Goal: Check status: Check status

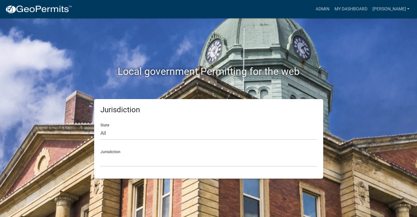
scroll to position [8, 0]
click at [340, 12] on link "My Dashboard" at bounding box center [351, 9] width 38 height 12
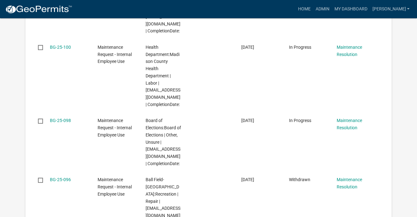
scroll to position [312, 0]
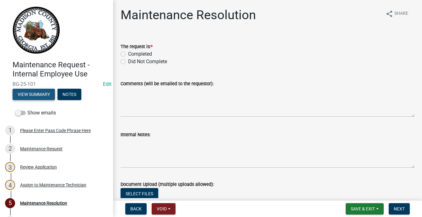
click at [55, 100] on button "View Summary" at bounding box center [34, 94] width 42 height 11
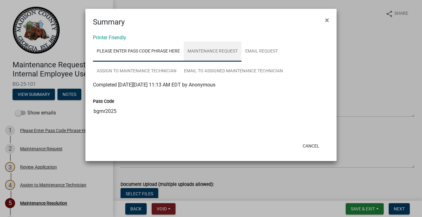
click at [241, 62] on link "Maintenance Request" at bounding box center [213, 51] width 58 height 20
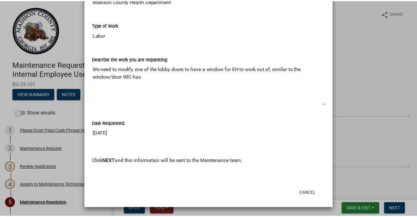
scroll to position [471, 0]
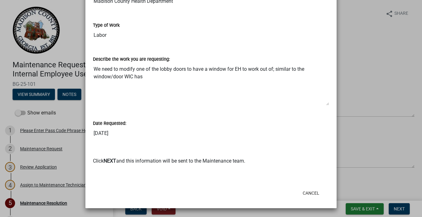
click at [68, 116] on ngb-modal-window "Summary × Printer Friendly Please Enter Pass Code Phrase Here Maintenance Reque…" at bounding box center [211, 108] width 422 height 217
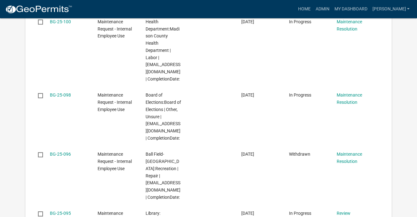
scroll to position [345, 0]
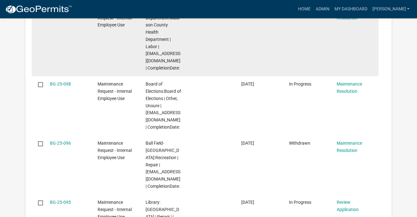
click at [69, 13] on link "BG-25-100" at bounding box center [60, 10] width 21 height 5
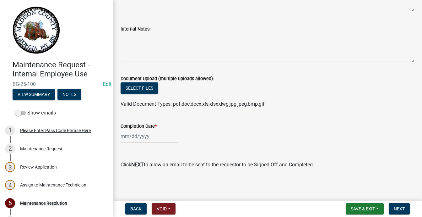
scroll to position [220, 0]
click at [49, 100] on button "View Summary" at bounding box center [34, 94] width 42 height 11
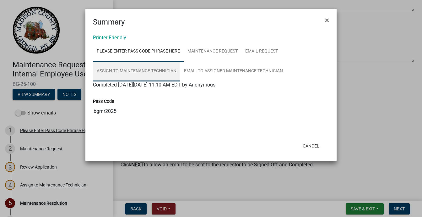
click at [180, 81] on link "Assign to Maintenance Technician" at bounding box center [136, 71] width 87 height 20
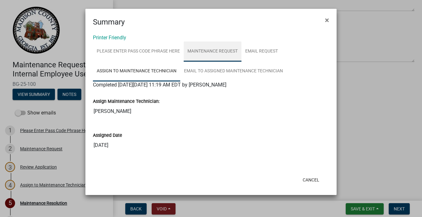
click at [241, 62] on link "Maintenance Request" at bounding box center [213, 51] width 58 height 20
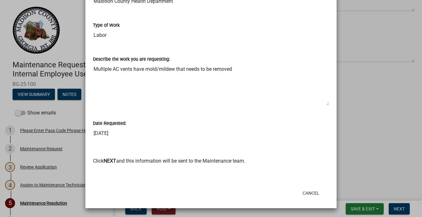
scroll to position [479, 0]
